Goal: Task Accomplishment & Management: Use online tool/utility

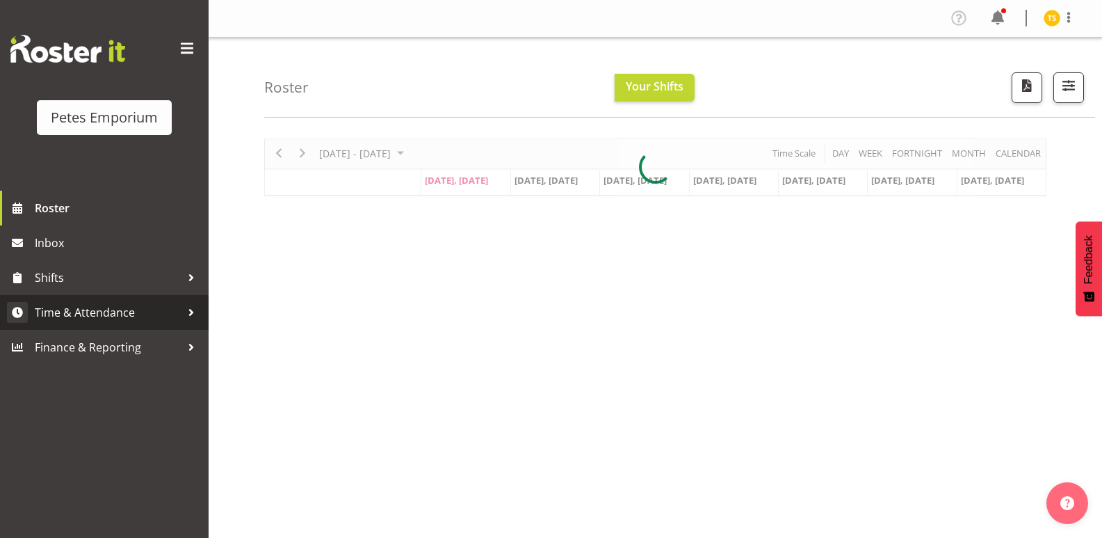
click at [111, 322] on span "Time & Attendance" at bounding box center [108, 312] width 146 height 21
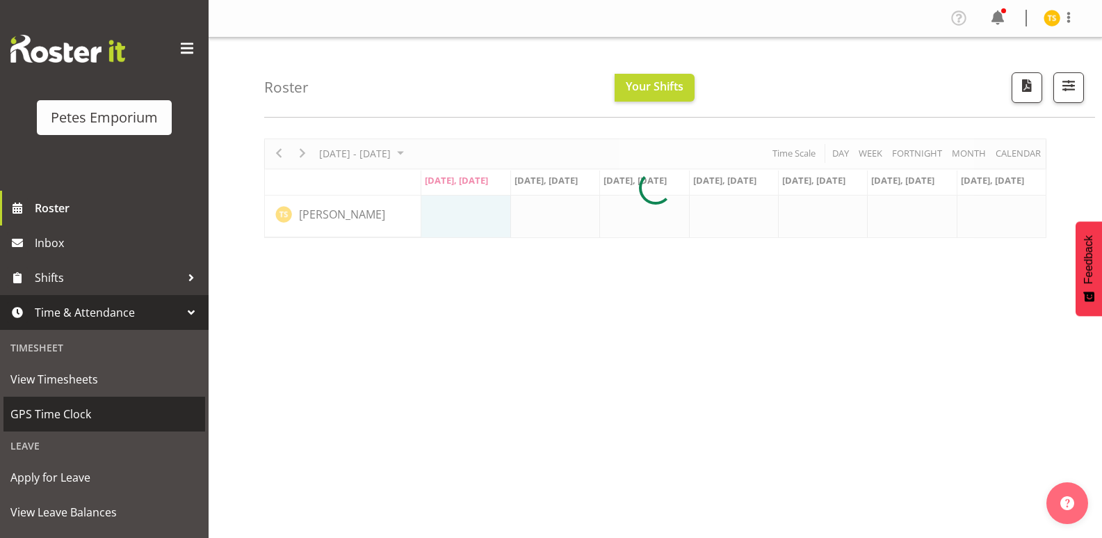
click at [67, 403] on span "GPS Time Clock" at bounding box center [104, 413] width 188 height 21
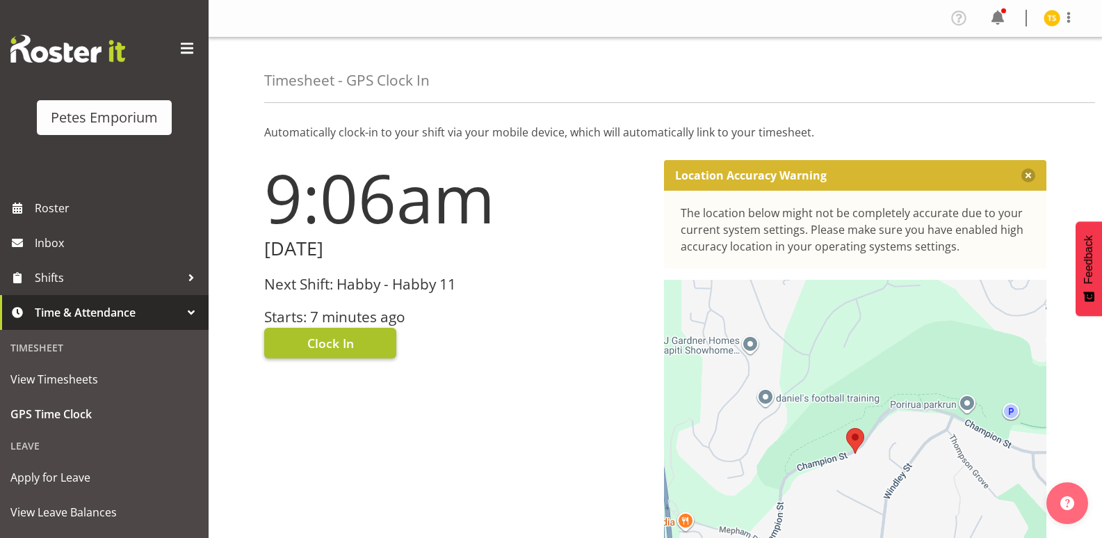
click at [305, 343] on button "Clock In" at bounding box center [330, 343] width 132 height 31
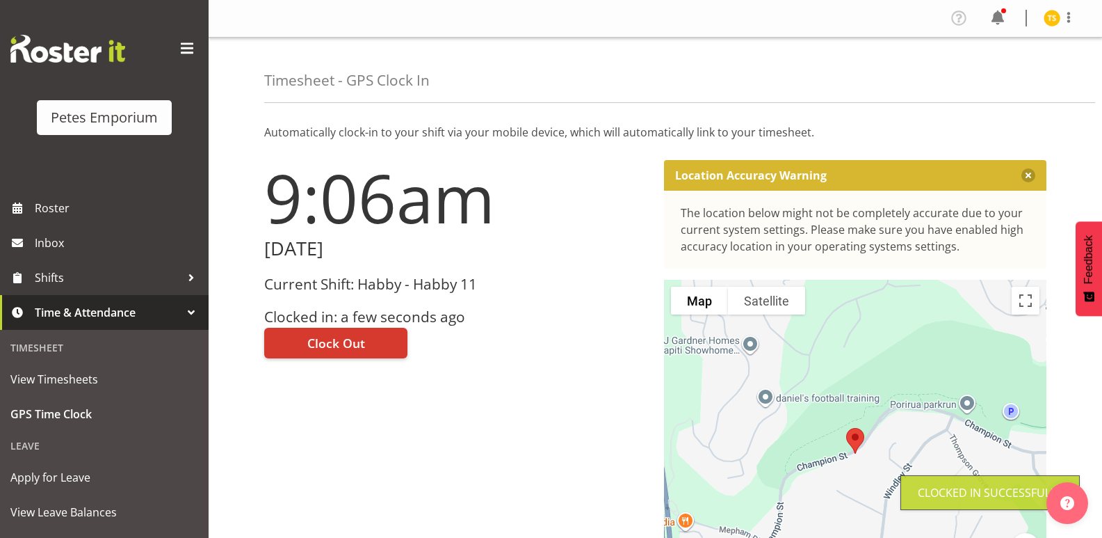
click at [1059, 15] on img at bounding box center [1052, 18] width 17 height 17
click at [997, 73] on link "Log Out" at bounding box center [1011, 73] width 134 height 25
